Goal: Use online tool/utility: Use online tool/utility

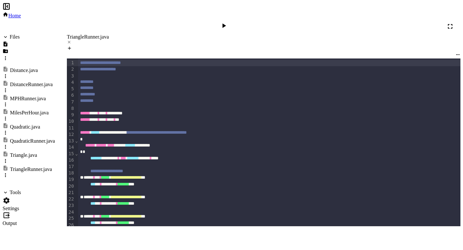
click at [229, 22] on div at bounding box center [224, 26] width 9 height 9
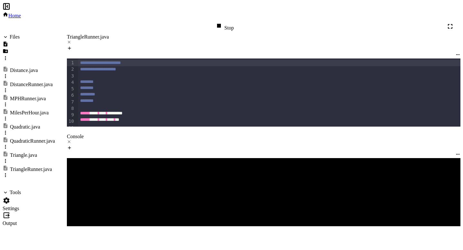
click at [234, 22] on div "Stop" at bounding box center [224, 26] width 19 height 9
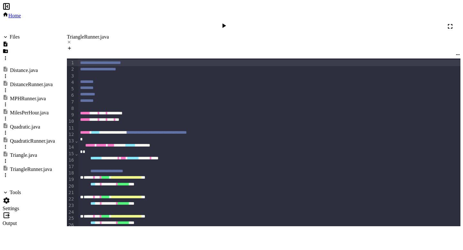
click at [10, 197] on icon at bounding box center [7, 201] width 8 height 8
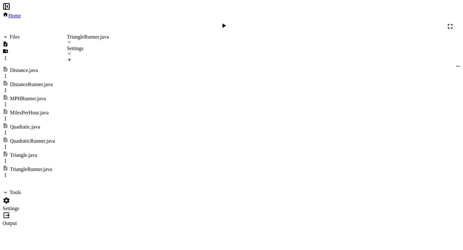
click at [10, 197] on icon at bounding box center [7, 201] width 8 height 8
click at [229, 22] on div at bounding box center [224, 26] width 9 height 9
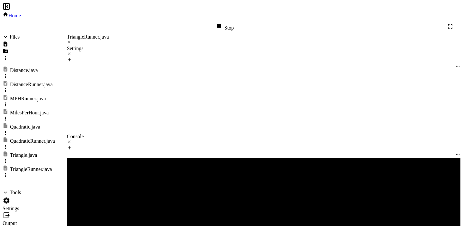
click at [80, 34] on div "TriangleRunner.java" at bounding box center [263, 37] width 393 height 6
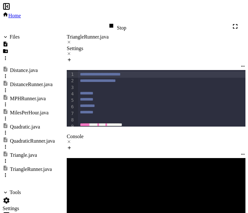
click at [32, 96] on div "MPHRunner.java" at bounding box center [28, 99] width 36 height 6
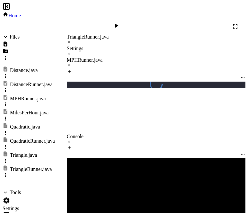
click at [31, 110] on div "MilesPerHour.java" at bounding box center [29, 113] width 39 height 6
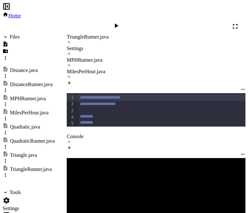
click at [71, 40] on icon at bounding box center [69, 42] width 4 height 4
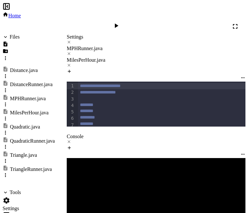
click at [70, 41] on icon at bounding box center [69, 42] width 3 height 3
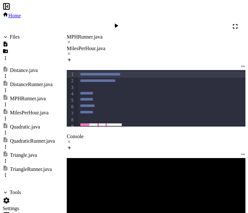
click at [99, 145] on div at bounding box center [156, 148] width 179 height 6
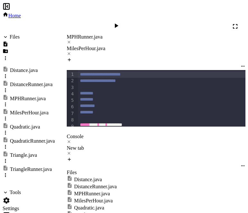
click at [10, 197] on icon at bounding box center [7, 200] width 6 height 6
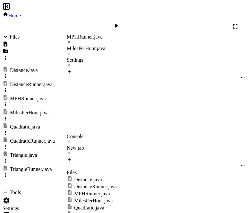
click at [84, 125] on button "TriangleRunner.java" at bounding box center [105, 132] width 64 height 15
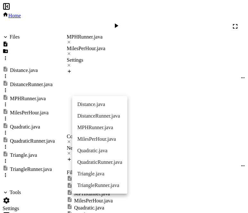
click at [84, 90] on div at bounding box center [124, 106] width 248 height 213
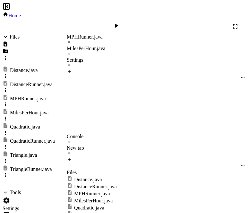
click at [84, 128] on div "TriangleRunner.java" at bounding box center [101, 132] width 46 height 9
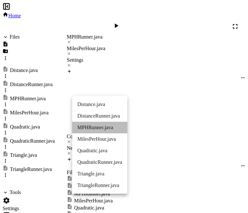
click at [94, 130] on li "MPHRunner.java" at bounding box center [99, 128] width 55 height 12
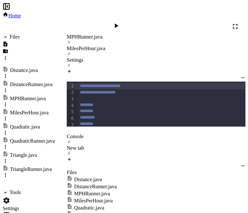
click at [70, 140] on icon at bounding box center [69, 141] width 3 height 3
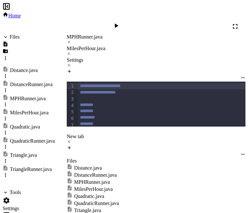
click at [71, 139] on icon at bounding box center [69, 141] width 4 height 4
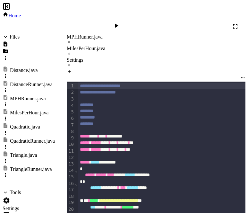
click at [120, 22] on icon at bounding box center [116, 26] width 8 height 8
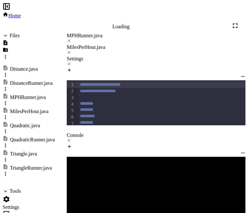
scroll to position [0, 0]
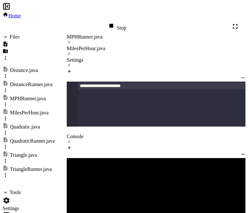
scroll to position [482, 0]
click at [139, 46] on div "MilesPerHour.java" at bounding box center [156, 49] width 179 height 6
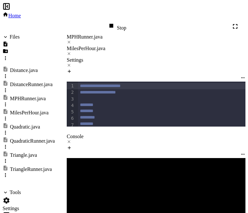
scroll to position [289, 0]
click at [126, 22] on div "Stop" at bounding box center [117, 26] width 19 height 9
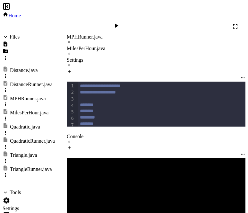
click at [120, 22] on icon at bounding box center [116, 26] width 8 height 8
click at [71, 40] on icon at bounding box center [69, 42] width 4 height 4
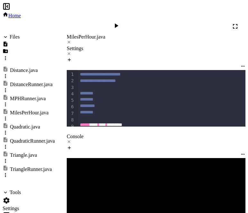
click at [71, 40] on icon at bounding box center [69, 42] width 4 height 4
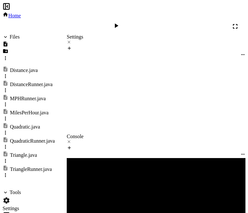
click at [31, 124] on div "Quadratic.java" at bounding box center [25, 127] width 30 height 6
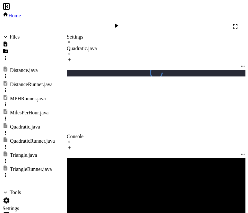
click at [31, 138] on div "QuadraticRunner.java" at bounding box center [32, 141] width 45 height 6
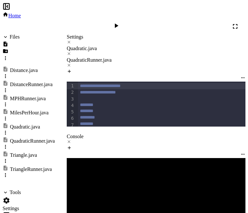
click at [70, 41] on icon at bounding box center [69, 42] width 3 height 3
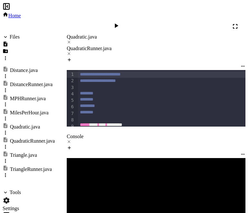
click at [19, 197] on div at bounding box center [29, 201] width 52 height 9
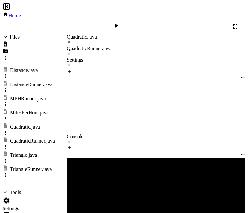
click at [108, 128] on div "MPHRunner.java" at bounding box center [97, 132] width 39 height 9
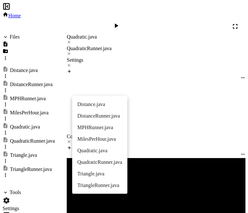
click at [102, 163] on li "QuadraticRunner.java" at bounding box center [99, 162] width 55 height 12
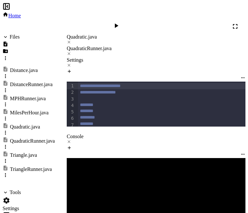
click at [71, 63] on icon at bounding box center [69, 65] width 4 height 4
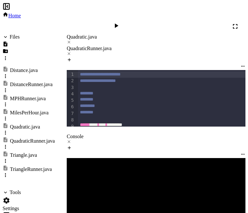
click at [120, 22] on icon at bounding box center [116, 26] width 8 height 8
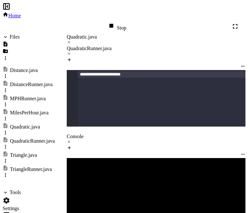
scroll to position [359, 0]
click at [85, 34] on div "Quadratic.java" at bounding box center [156, 37] width 179 height 6
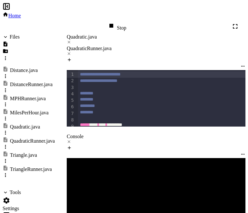
scroll to position [313, 0]
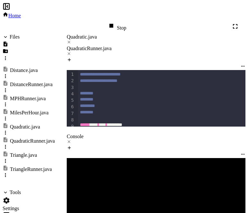
click at [126, 22] on div "Stop" at bounding box center [117, 26] width 19 height 9
click at [122, 22] on div at bounding box center [116, 26] width 9 height 9
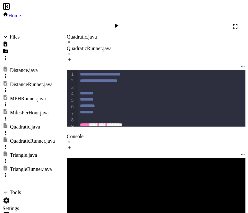
click at [71, 40] on icon at bounding box center [69, 42] width 4 height 4
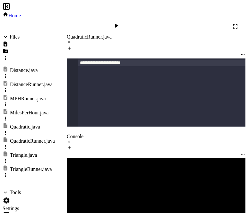
click at [23, 67] on div "Distance.java" at bounding box center [24, 70] width 28 height 6
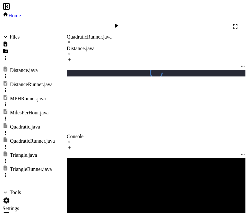
click at [24, 82] on div "DistanceRunner.java" at bounding box center [31, 85] width 43 height 6
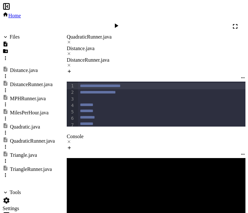
click at [71, 40] on icon at bounding box center [69, 42] width 4 height 4
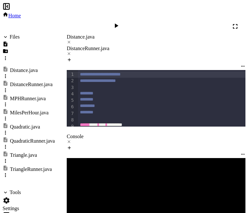
click at [10, 197] on div at bounding box center [29, 201] width 52 height 9
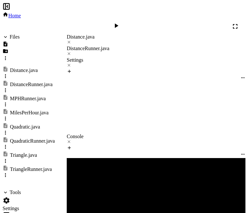
click at [90, 128] on div "QuadraticRunner.java" at bounding box center [103, 132] width 50 height 9
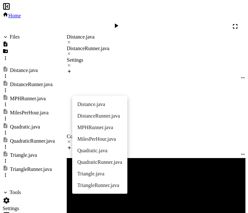
click at [93, 113] on li "DistanceRunner.java" at bounding box center [99, 116] width 55 height 12
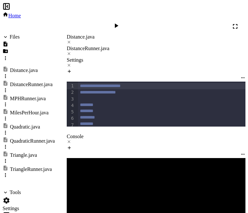
click at [88, 34] on div "Distance.java" at bounding box center [156, 37] width 179 height 6
click at [120, 22] on icon at bounding box center [116, 26] width 8 height 8
click at [71, 63] on icon at bounding box center [69, 65] width 4 height 4
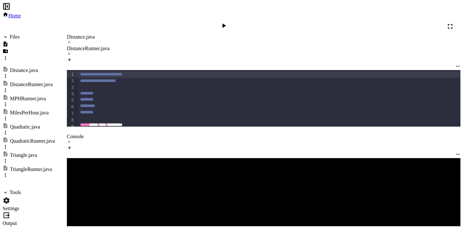
scroll to position [29, 0]
